Goal: Task Accomplishment & Management: Manage account settings

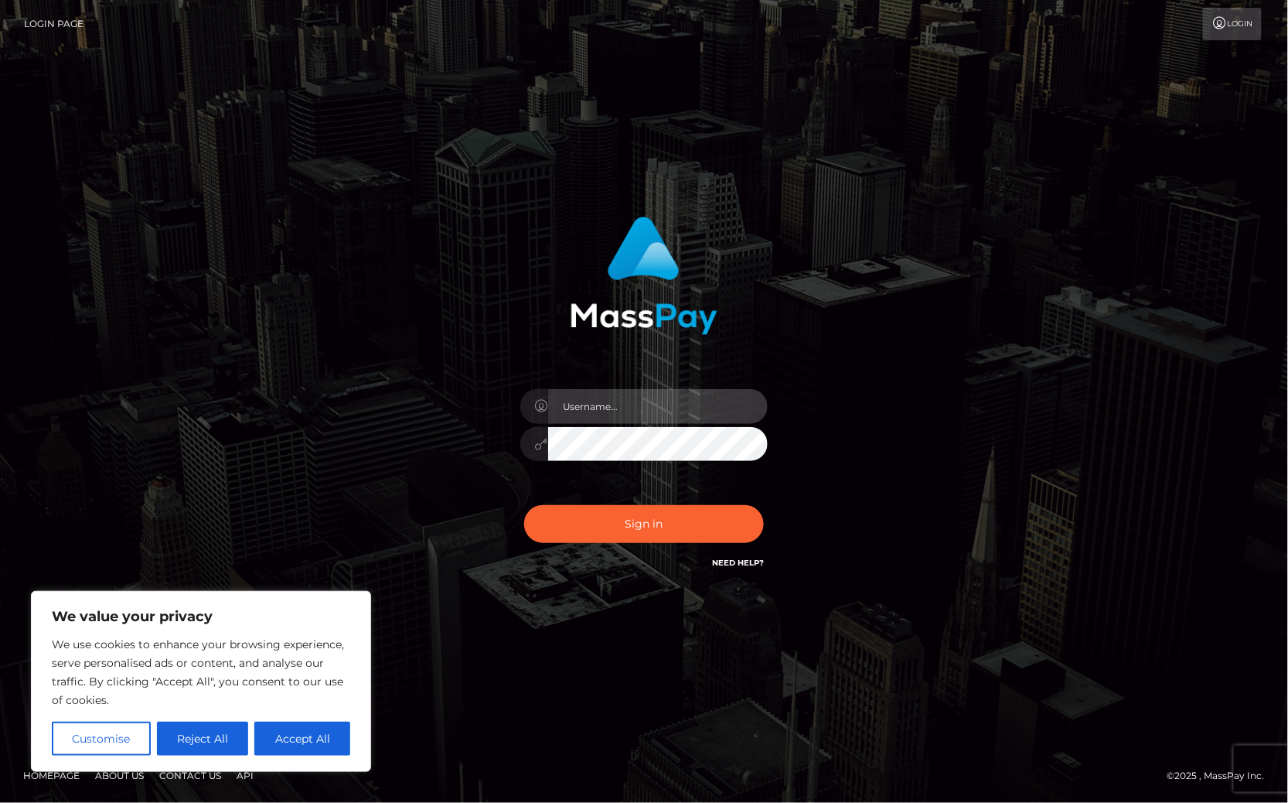
click at [612, 416] on input "text" at bounding box center [658, 406] width 220 height 35
type input "Christine.Silversocial"
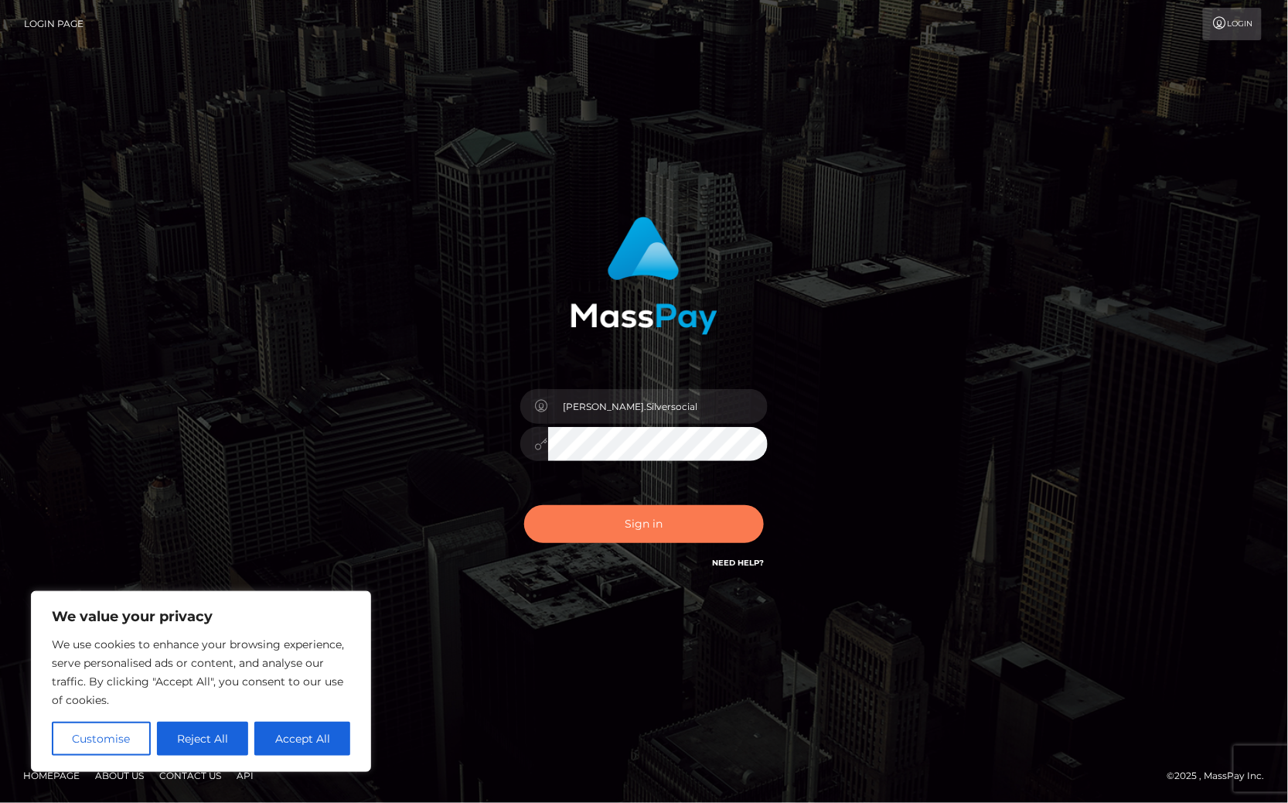
click at [681, 514] on button "Sign in" at bounding box center [644, 524] width 240 height 38
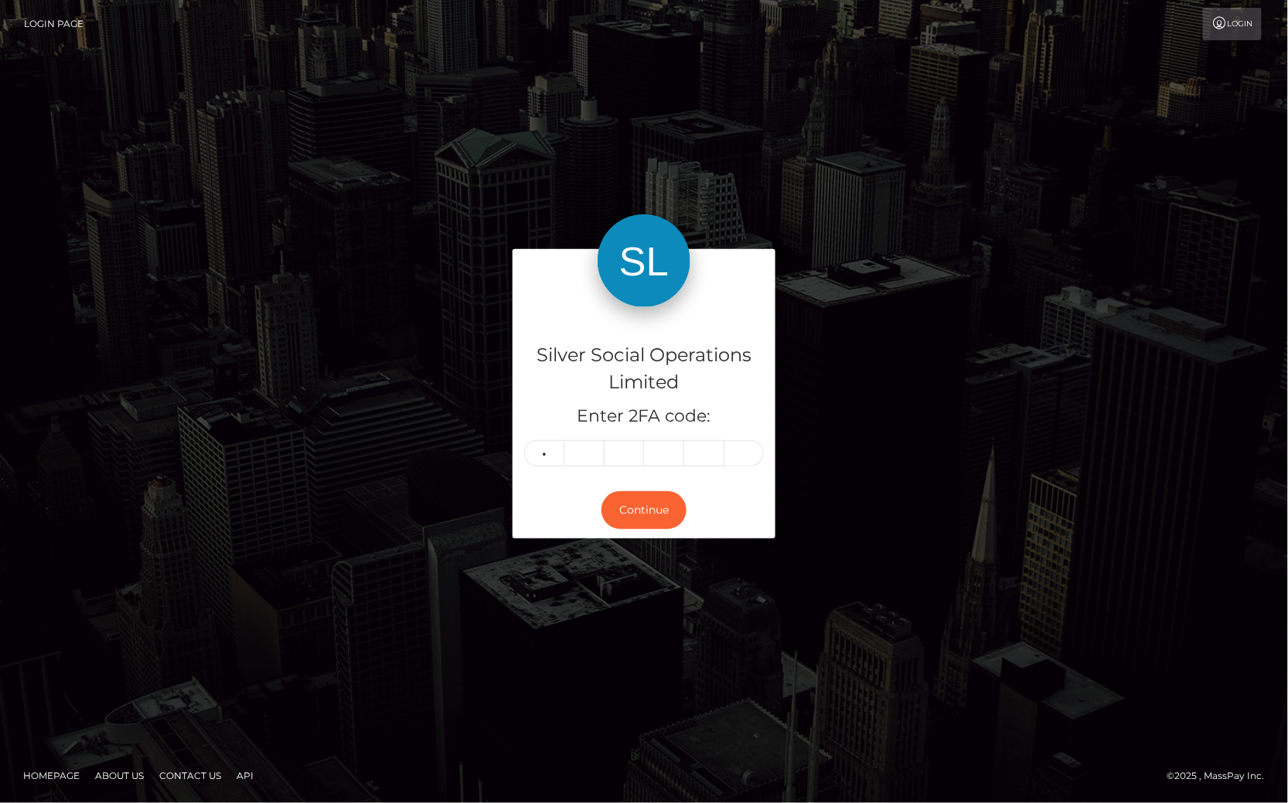
type input "1"
type input "9"
type input "6"
type input "0"
type input "7"
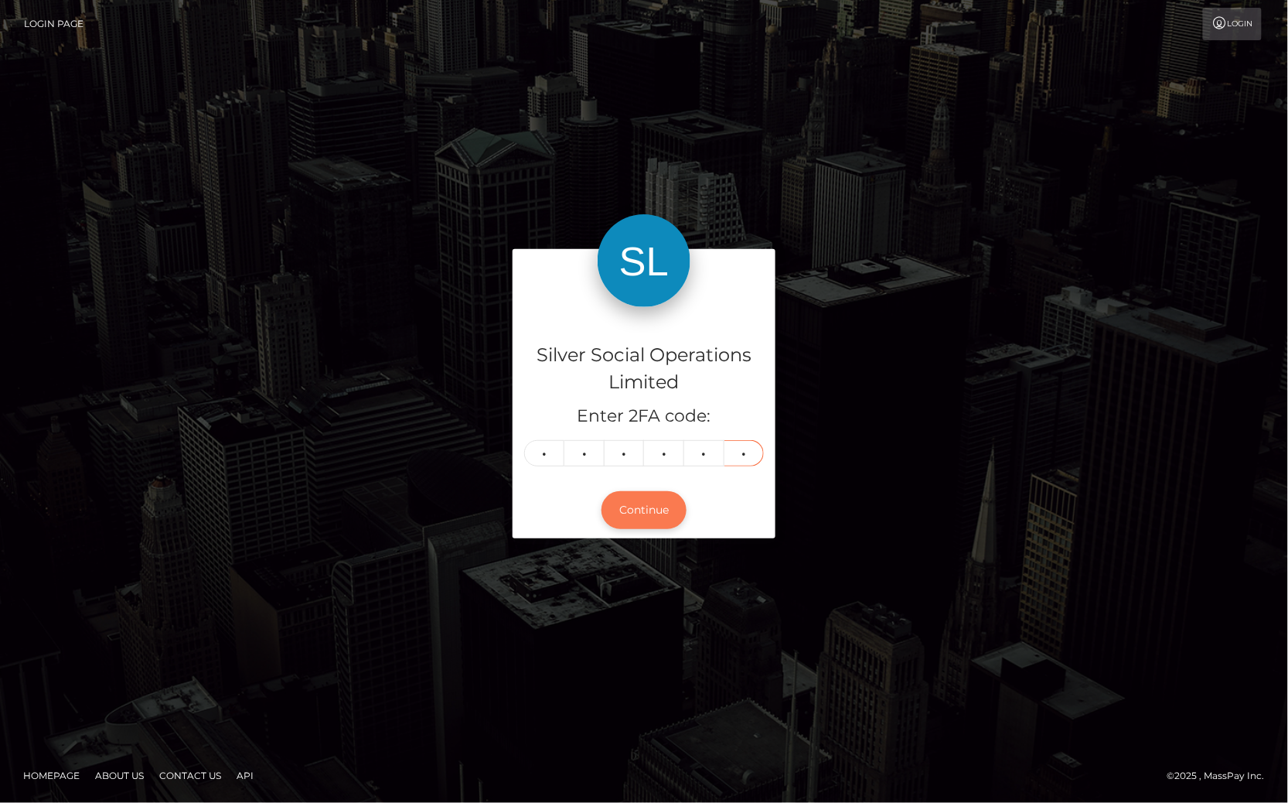
type input "0"
click at [647, 509] on button "Continue" at bounding box center [644, 510] width 85 height 38
